Goal: Check status

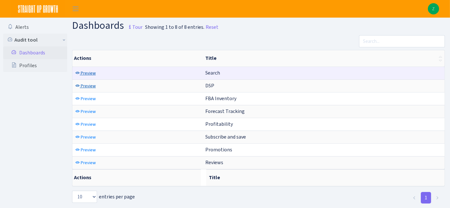
drag, startPoint x: 84, startPoint y: 85, endPoint x: 91, endPoint y: 74, distance: 12.8
click at [84, 85] on span "Preview" at bounding box center [88, 86] width 15 height 6
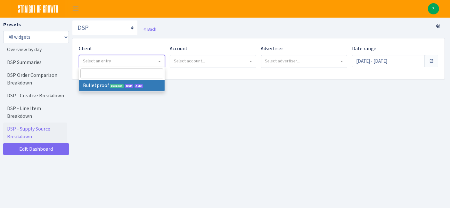
click at [116, 65] on span "Select an entry" at bounding box center [121, 61] width 85 height 12
select select "409"
select select
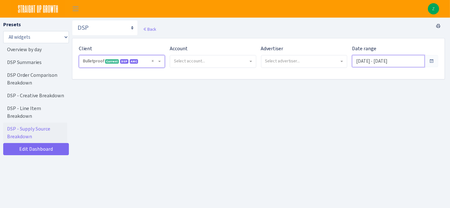
click at [365, 59] on input "[DATE] - [DATE]" at bounding box center [388, 61] width 73 height 12
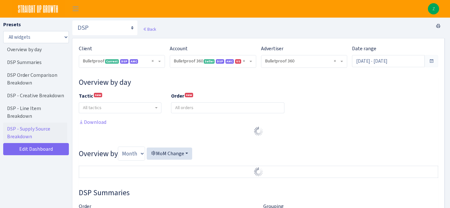
select select "3235730245795869"
select select "2888625790301"
select select
click at [391, 56] on input "Jul 26, 2025 - Aug 24, 2025" at bounding box center [388, 61] width 73 height 12
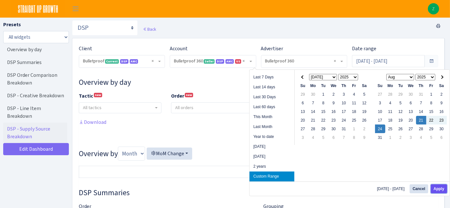
click at [434, 188] on button "Apply" at bounding box center [438, 188] width 16 height 9
type input "Aug 21, 2025 - Aug 24, 2025"
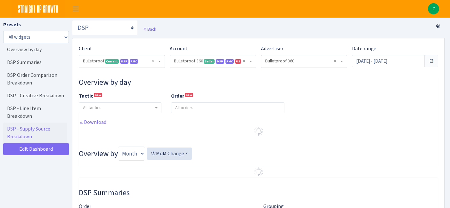
select select "3235730245795869"
select select "2888625790301"
select select
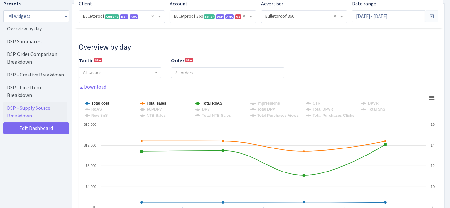
scroll to position [71, 0]
